Goal: Find specific page/section: Find specific page/section

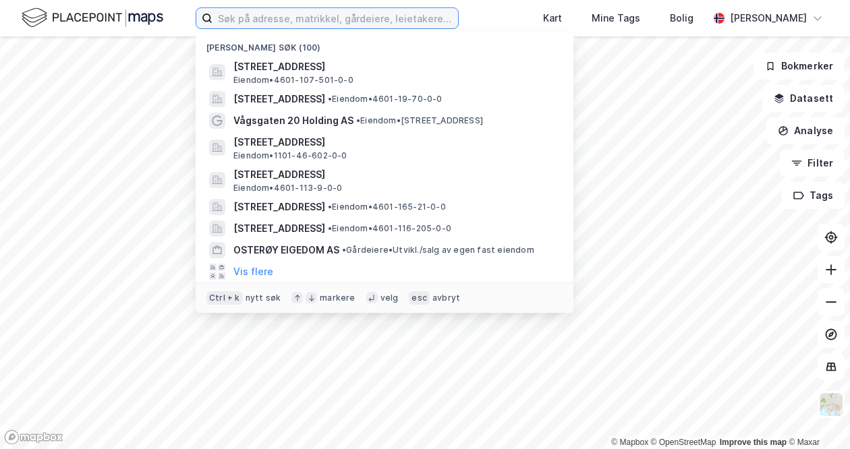
click at [227, 22] on input at bounding box center [334, 18] width 245 height 20
paste input "[STREET_ADDRESS]"
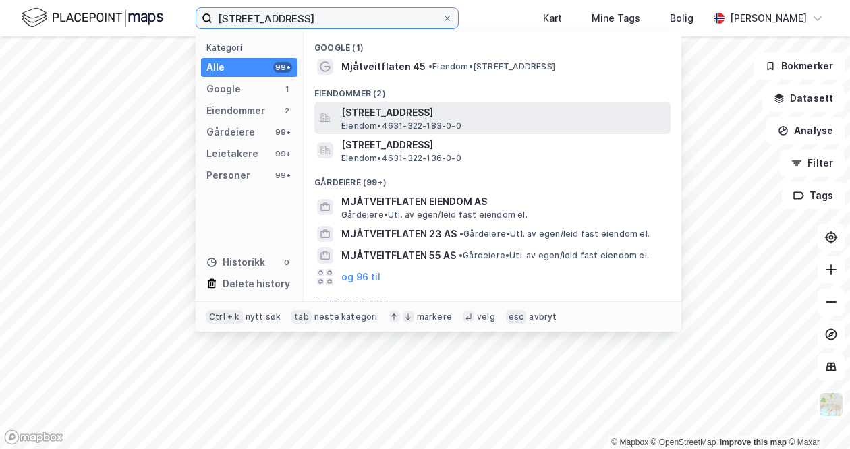
type input "[STREET_ADDRESS]"
click at [419, 114] on span "[STREET_ADDRESS]" at bounding box center [503, 113] width 324 height 16
